Goal: Check status: Check status

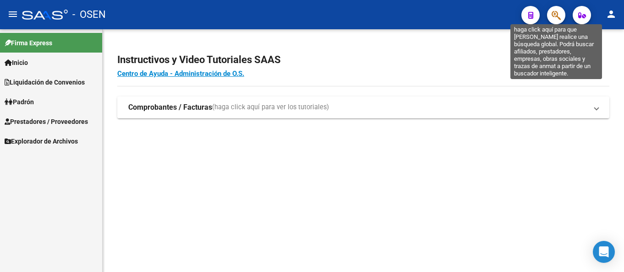
click at [553, 18] on icon "button" at bounding box center [555, 15] width 9 height 11
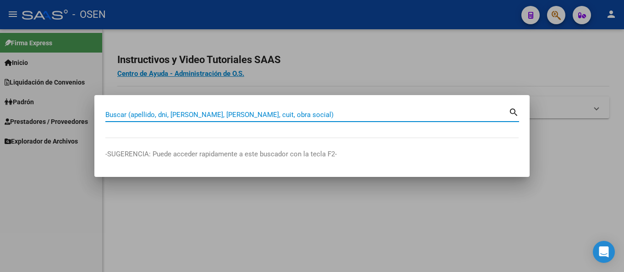
paste input "20296640132"
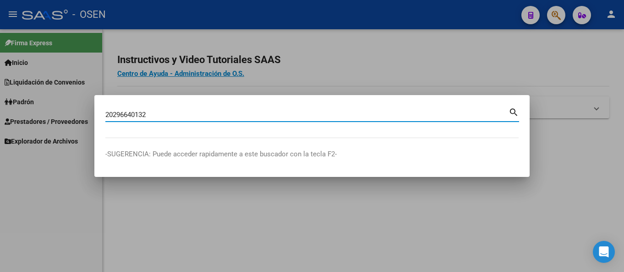
type input "20296640132"
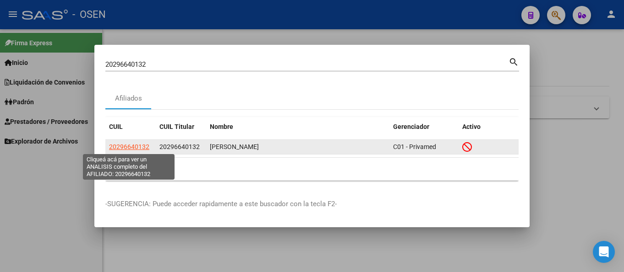
click at [131, 145] on span "20296640132" at bounding box center [129, 146] width 40 height 7
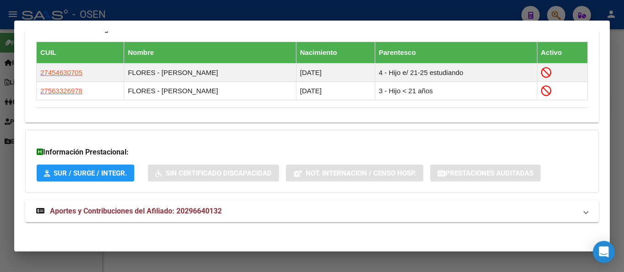
scroll to position [535, 0]
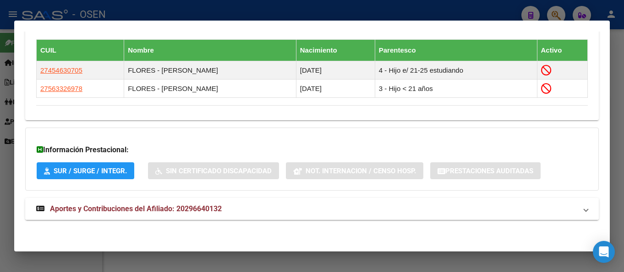
click at [174, 212] on span "Aportes y Contribuciones del Afiliado: 20296640132" at bounding box center [136, 209] width 172 height 9
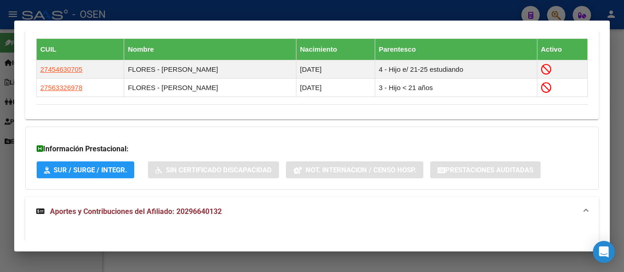
scroll to position [719, 0]
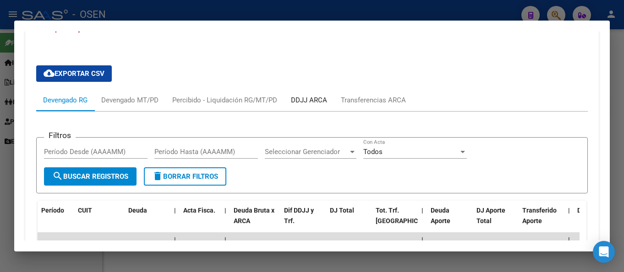
click at [307, 101] on div "DDJJ ARCA" at bounding box center [309, 100] width 36 height 10
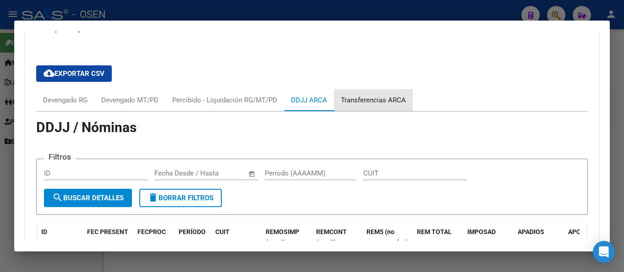
click at [343, 95] on div "Transferencias ARCA" at bounding box center [373, 100] width 65 height 10
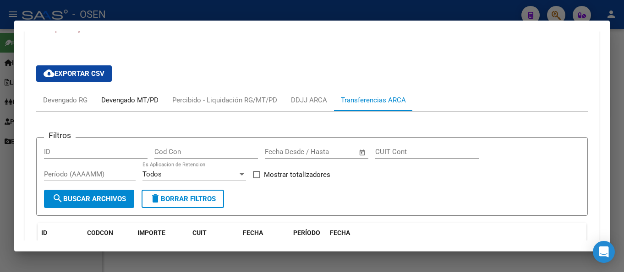
click at [120, 96] on div "Devengado MT/PD" at bounding box center [129, 100] width 57 height 10
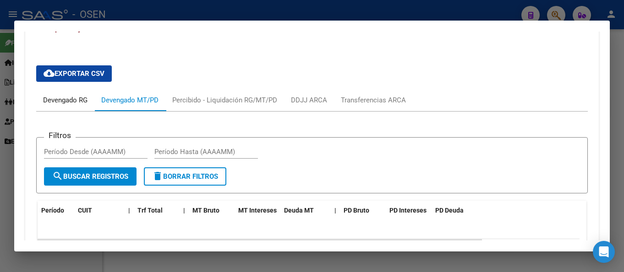
click at [71, 93] on div "Devengado RG" at bounding box center [65, 100] width 58 height 22
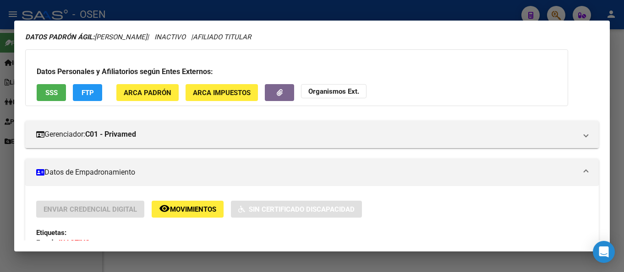
scroll to position [0, 0]
